Goal: Information Seeking & Learning: Learn about a topic

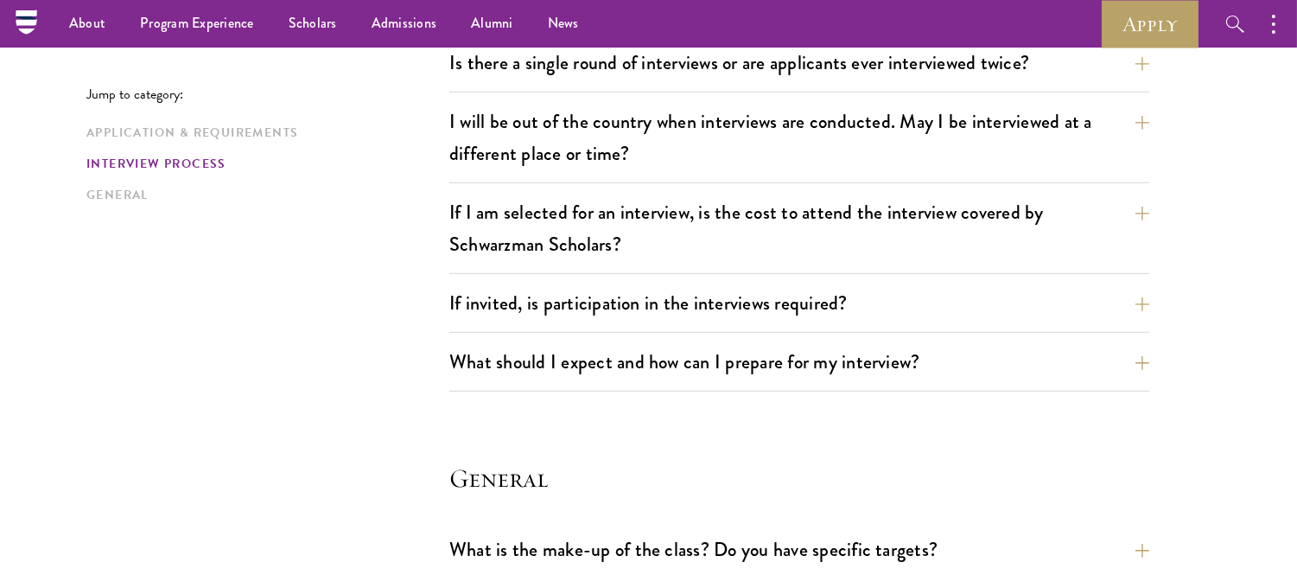
scroll to position [1869, 0]
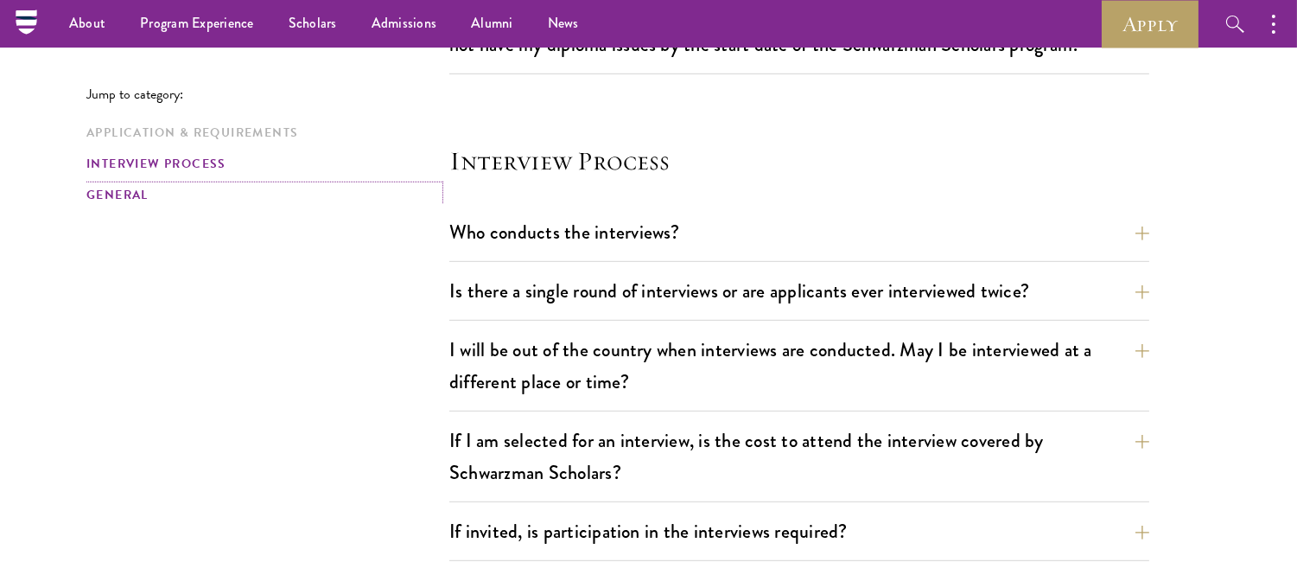
click at [115, 192] on link "General" at bounding box center [262, 195] width 353 height 18
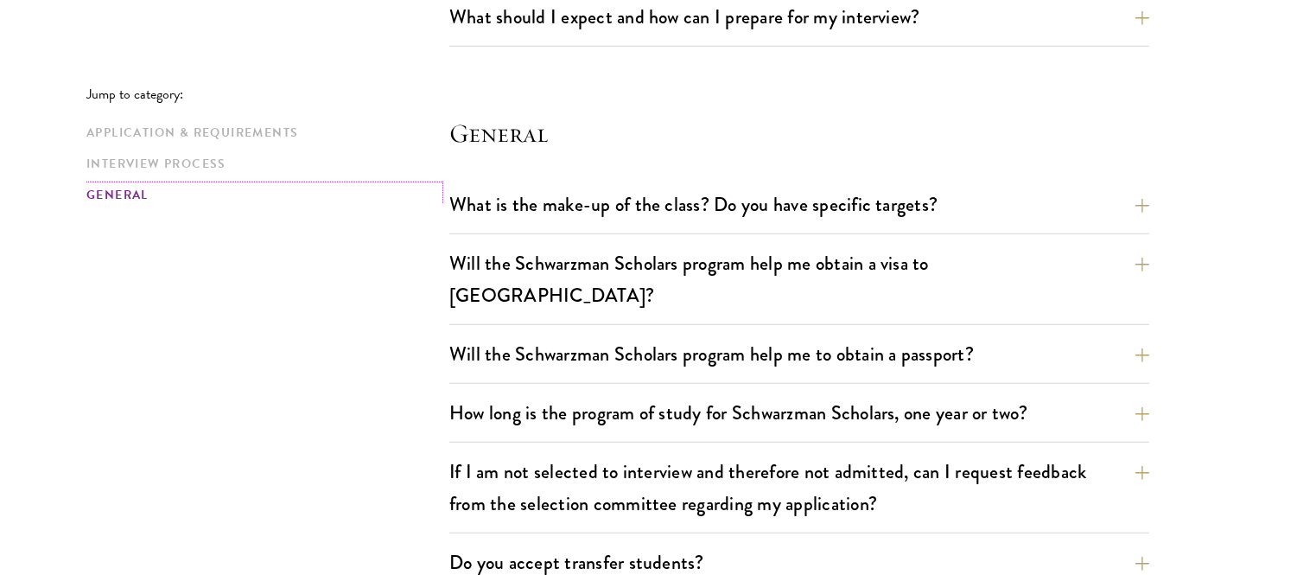
scroll to position [2473, 0]
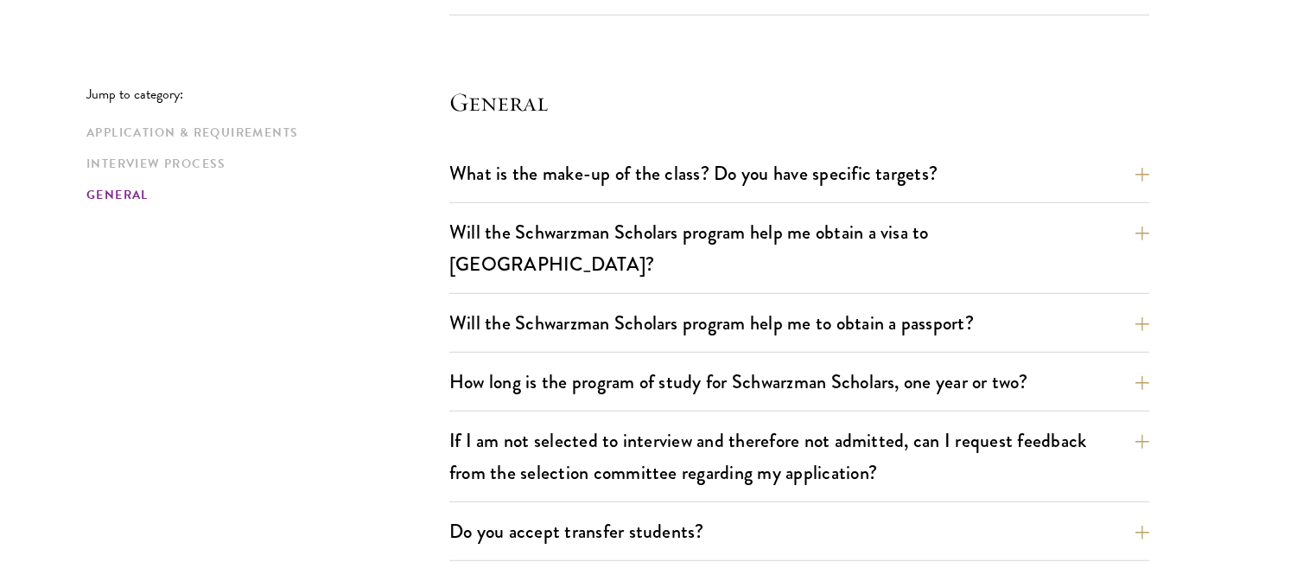
click at [130, 153] on div "Application & Requirements Interview Process General" at bounding box center [267, 164] width 363 height 80
click at [130, 161] on link "Interview Process" at bounding box center [262, 164] width 353 height 18
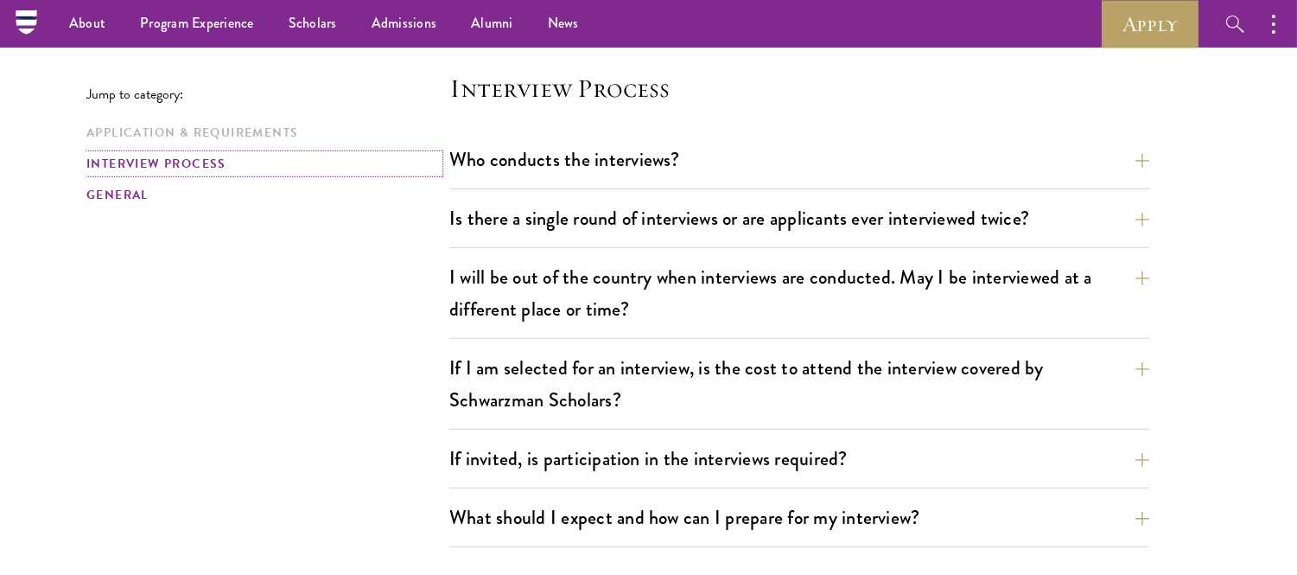
scroll to position [1927, 0]
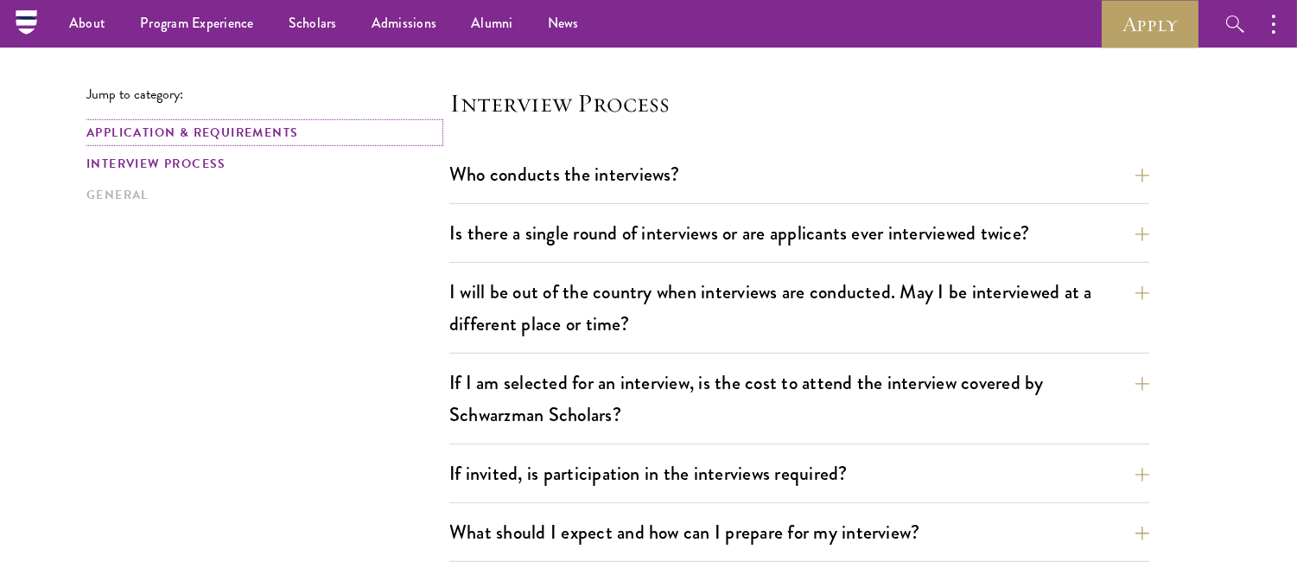
click at [147, 130] on link "Application & Requirements" at bounding box center [262, 133] width 353 height 18
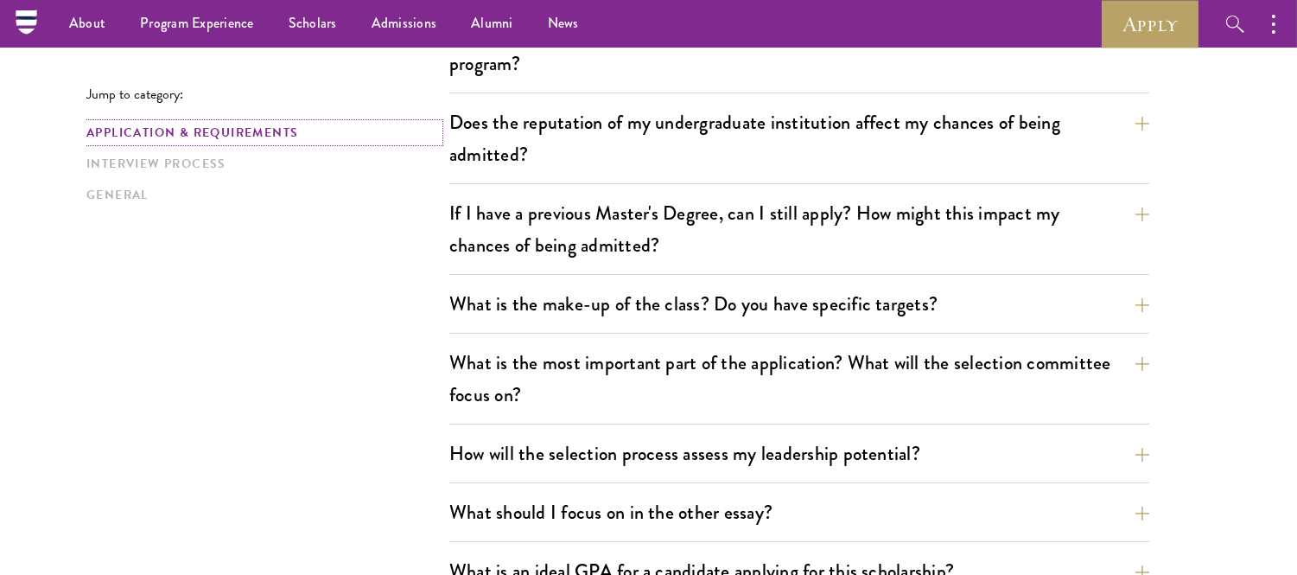
scroll to position [425, 0]
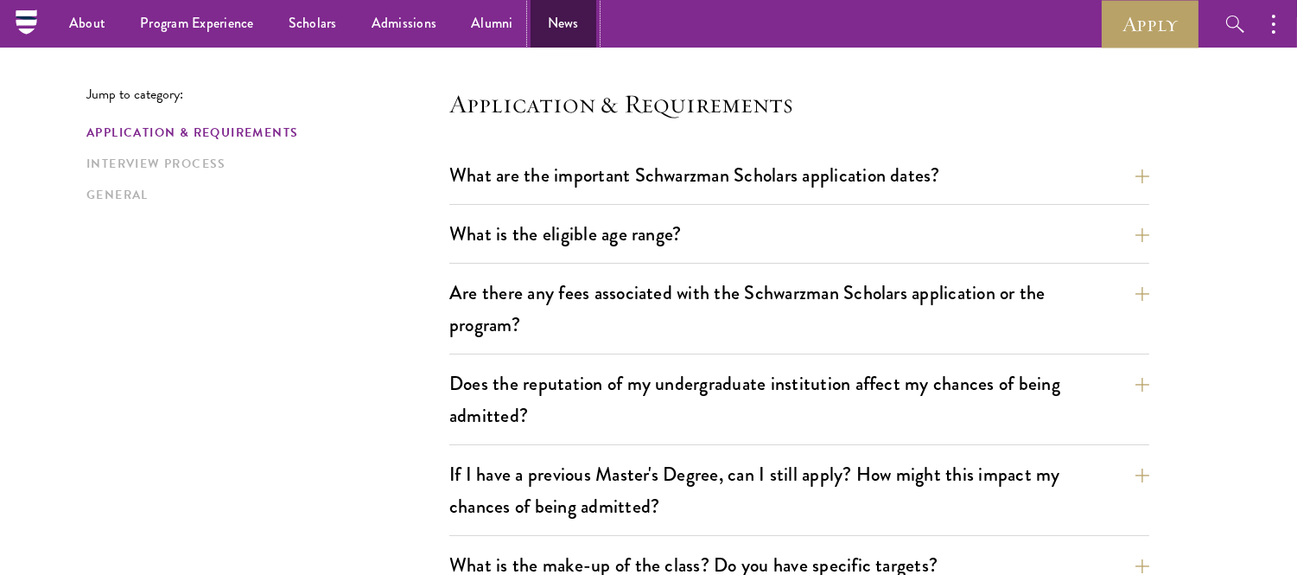
click at [551, 18] on link "News" at bounding box center [564, 24] width 66 height 48
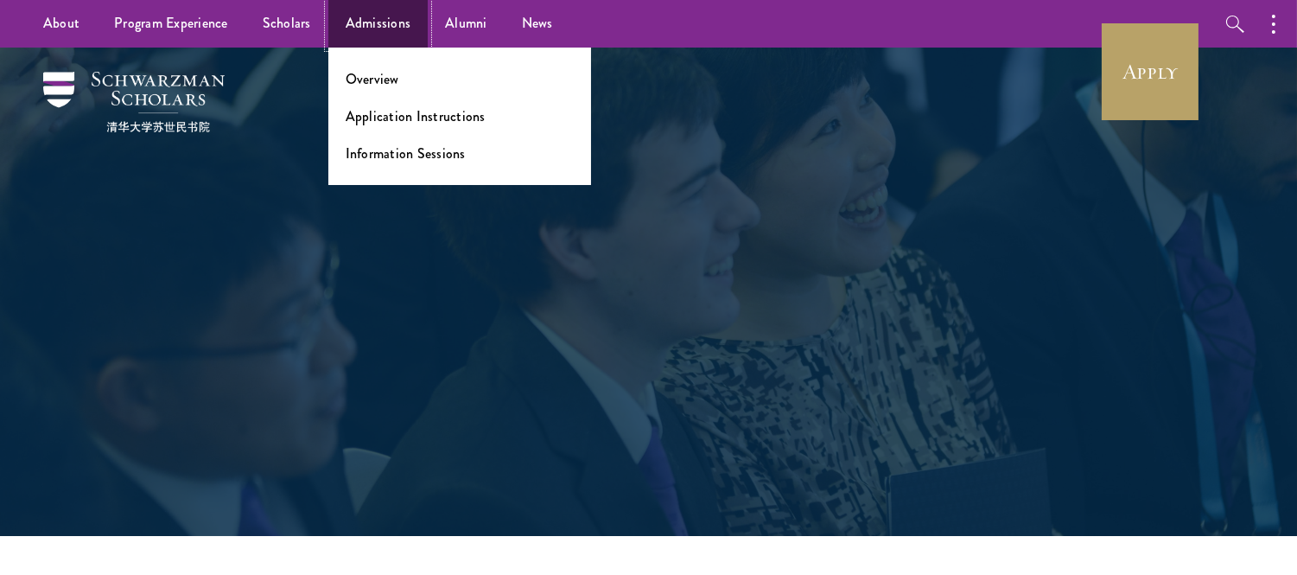
click at [364, 7] on link "Admissions" at bounding box center [378, 24] width 100 height 48
click at [422, 148] on link "Information Sessions" at bounding box center [406, 153] width 120 height 20
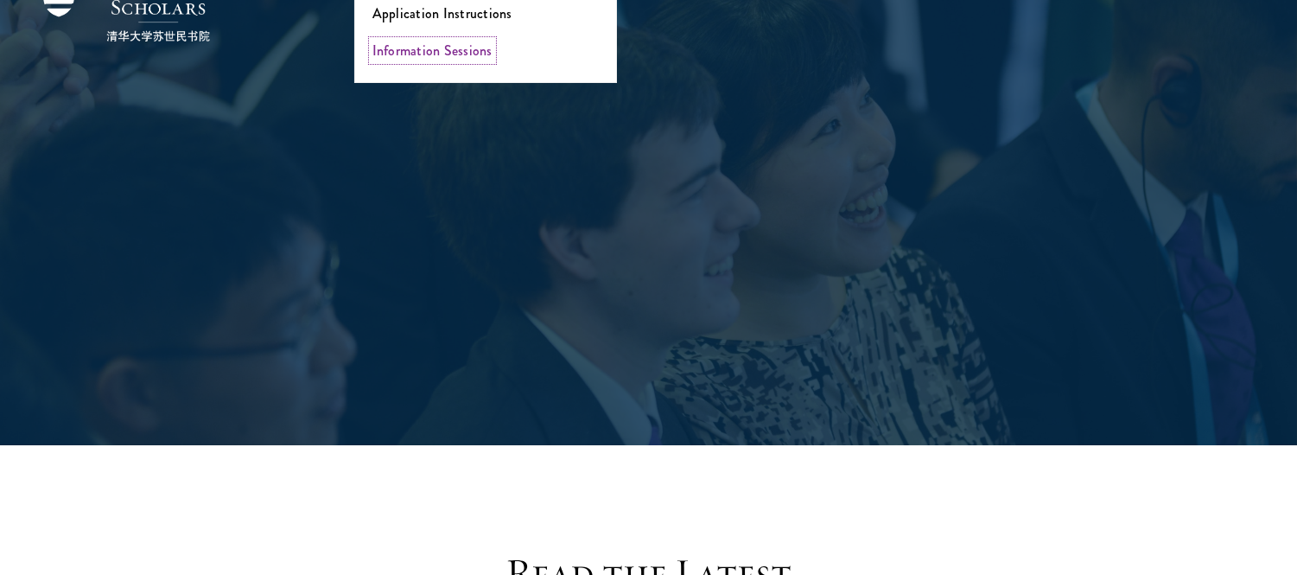
scroll to position [797, 0]
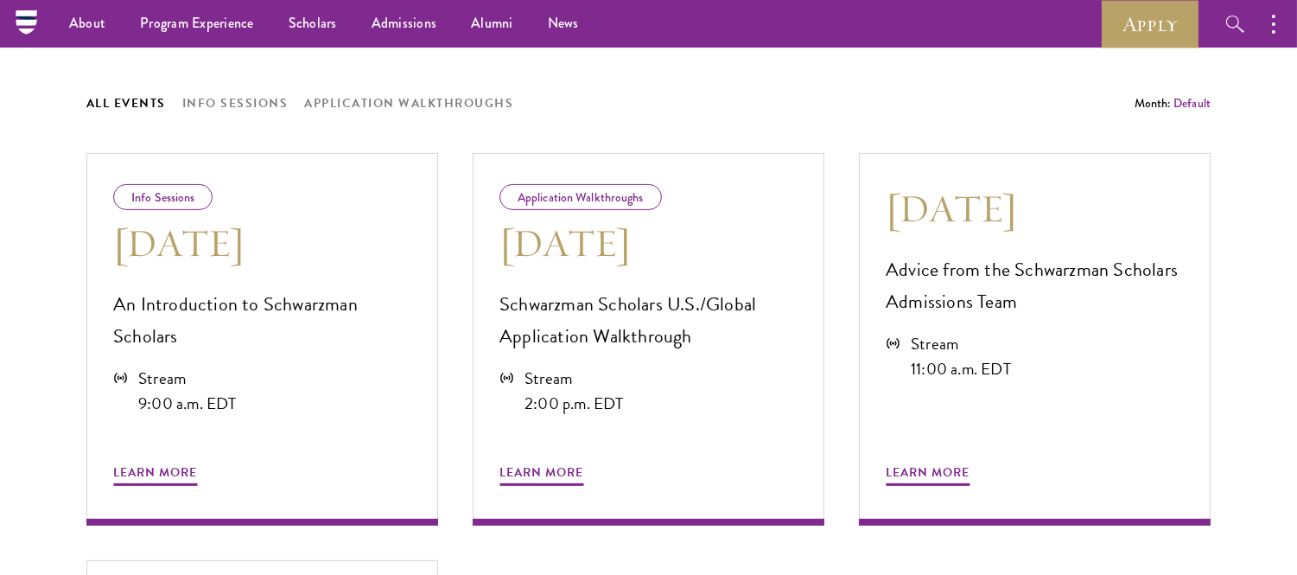
scroll to position [850, 0]
click at [937, 467] on span "Learn More" at bounding box center [928, 475] width 84 height 27
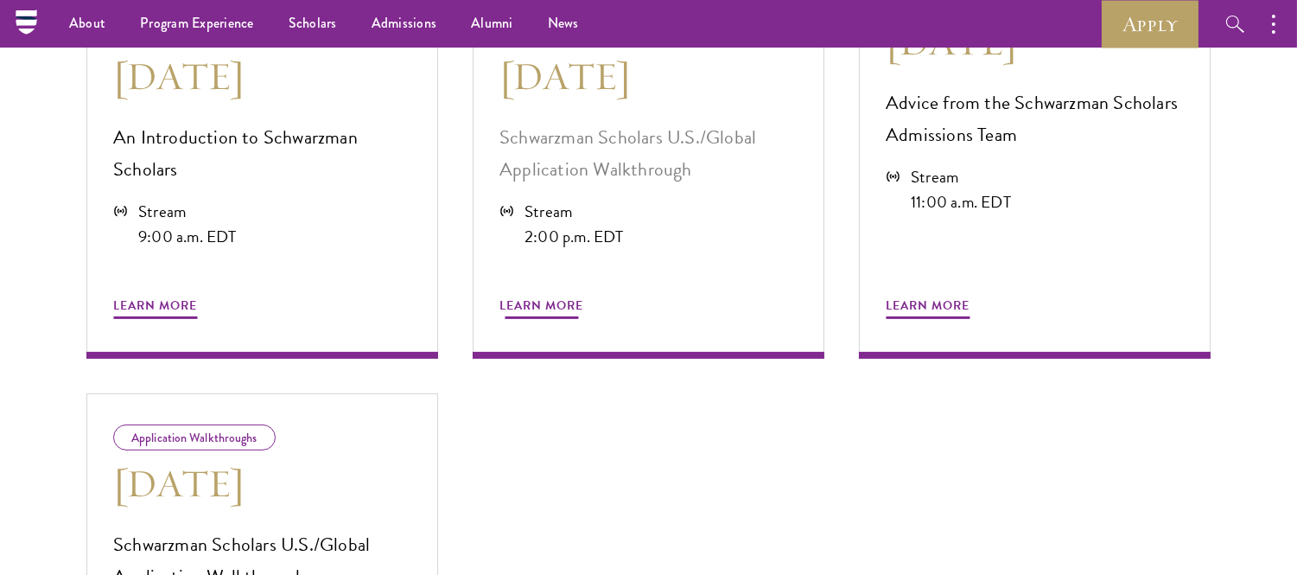
scroll to position [1015, 0]
